Goal: Task Accomplishment & Management: Use online tool/utility

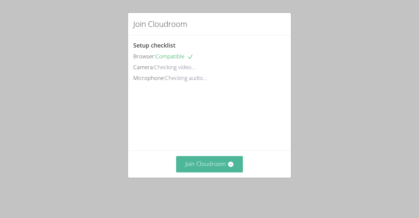
click at [203, 172] on button "Join Cloudroom" at bounding box center [209, 164] width 67 height 16
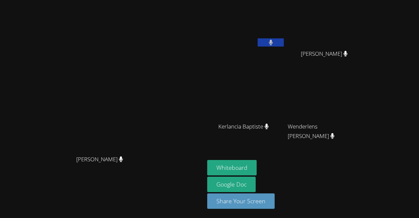
click at [416, 81] on div "[PERSON_NAME] [PERSON_NAME] [PERSON_NAME] [PERSON_NAME] [PERSON_NAME] Kerlancia…" at bounding box center [209, 109] width 419 height 218
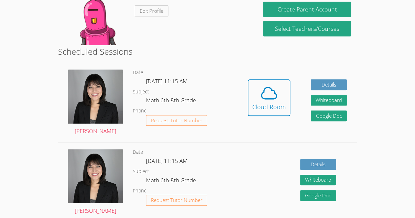
scroll to position [127, 0]
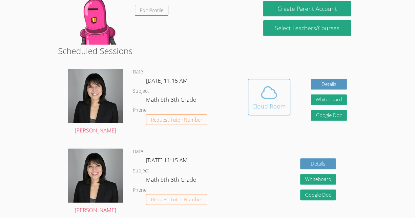
click at [269, 105] on div "Cloud Room" at bounding box center [268, 106] width 33 height 9
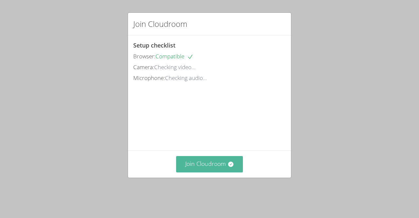
click at [231, 172] on button "Join Cloudroom" at bounding box center [209, 164] width 67 height 16
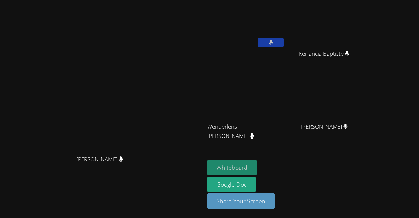
click at [239, 163] on button "Whiteboard" at bounding box center [231, 167] width 49 height 15
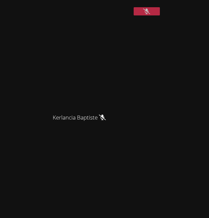
scroll to position [183, 0]
click at [160, 129] on div "Kerlancia Baptiste" at bounding box center [82, 119] width 159 height 20
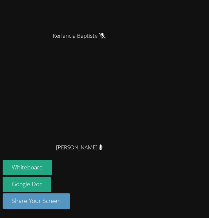
scroll to position [275, 0]
drag, startPoint x: 158, startPoint y: 147, endPoint x: 139, endPoint y: 147, distance: 18.7
click at [131, 140] on video at bounding box center [82, 95] width 98 height 89
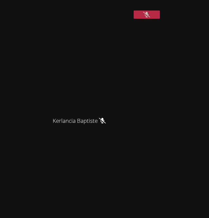
scroll to position [179, 0]
click at [144, 18] on icon at bounding box center [146, 15] width 7 height 6
click at [148, 18] on icon at bounding box center [147, 15] width 4 height 6
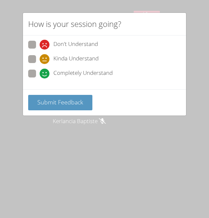
click at [40, 78] on span at bounding box center [40, 78] width 0 height 0
click at [40, 70] on input "Completely Understand" at bounding box center [43, 72] width 6 height 6
radio input "true"
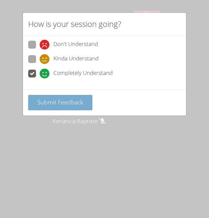
click at [52, 95] on button "Submit Feedback" at bounding box center [60, 102] width 64 height 15
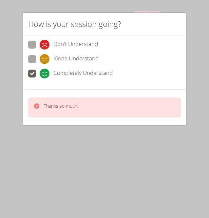
click at [69, 105] on p "Thanks so much!" at bounding box center [61, 106] width 34 height 7
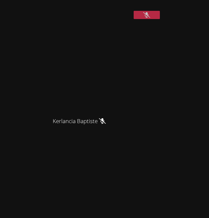
click at [38, 114] on video at bounding box center [82, 69] width 98 height 89
click at [138, 19] on button at bounding box center [147, 15] width 26 height 8
click at [150, 18] on icon at bounding box center [146, 15] width 7 height 6
